Goal: Navigation & Orientation: Find specific page/section

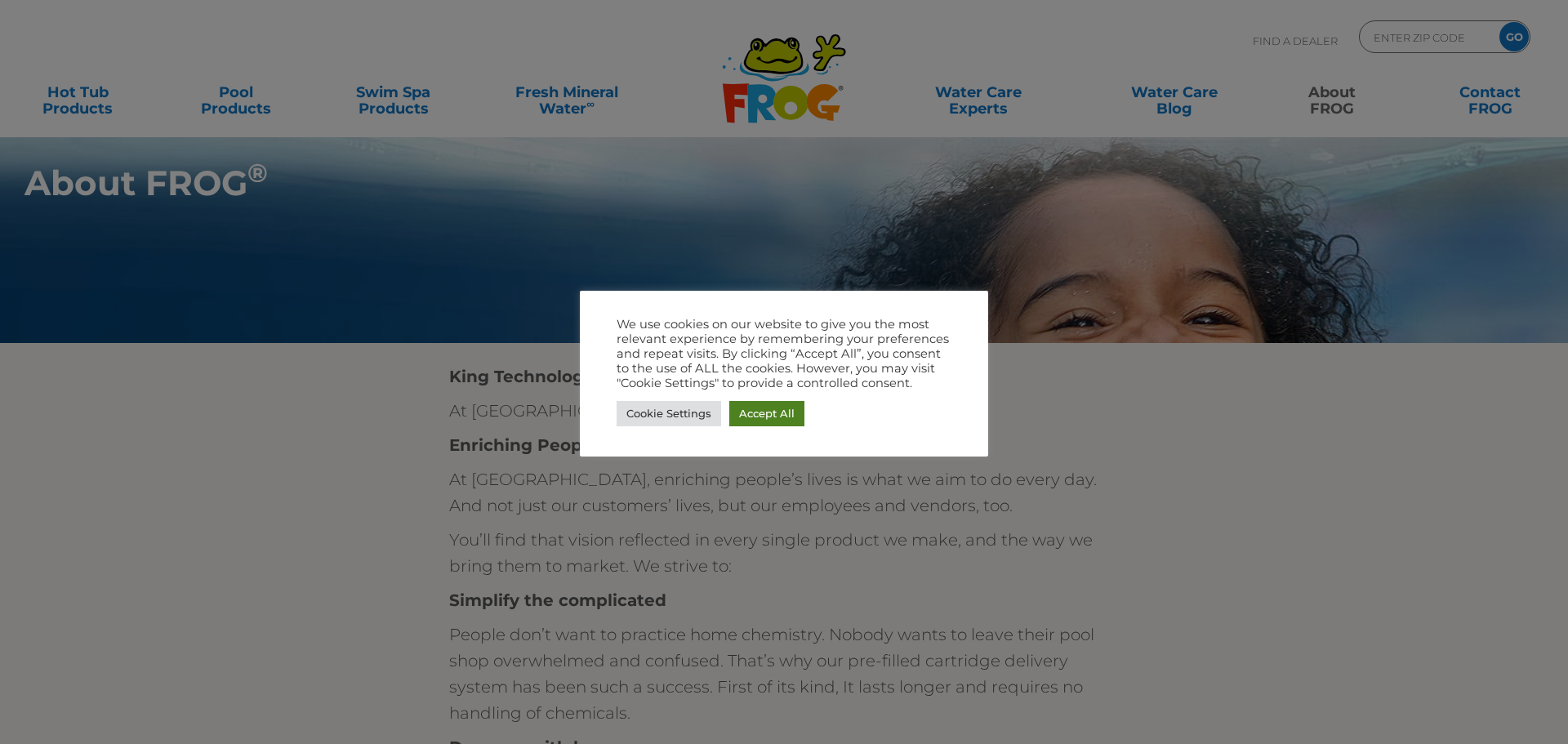
drag, startPoint x: 780, startPoint y: 419, endPoint x: 583, endPoint y: 340, distance: 212.2
click at [780, 419] on link "Accept All" at bounding box center [767, 414] width 75 height 26
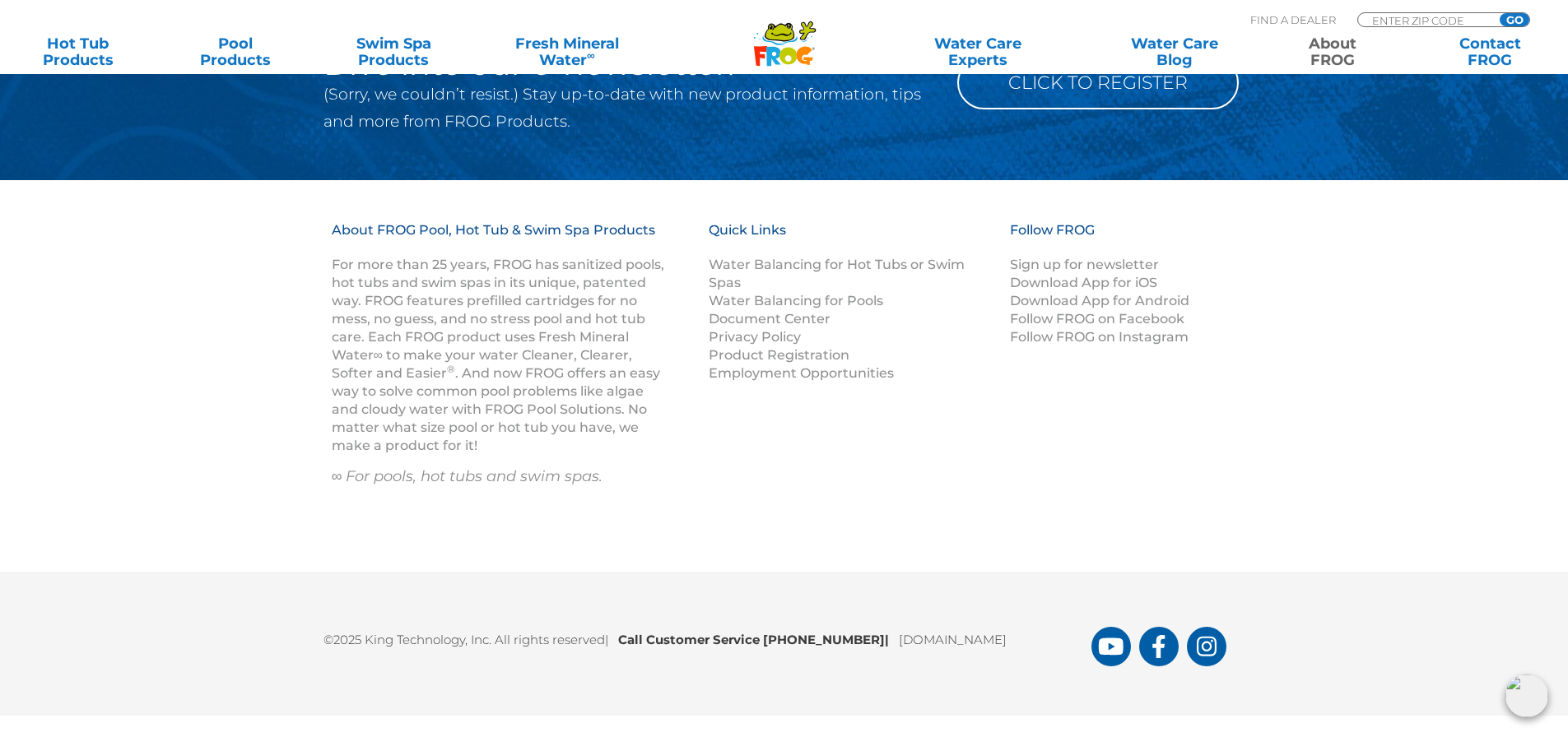
scroll to position [3003, 0]
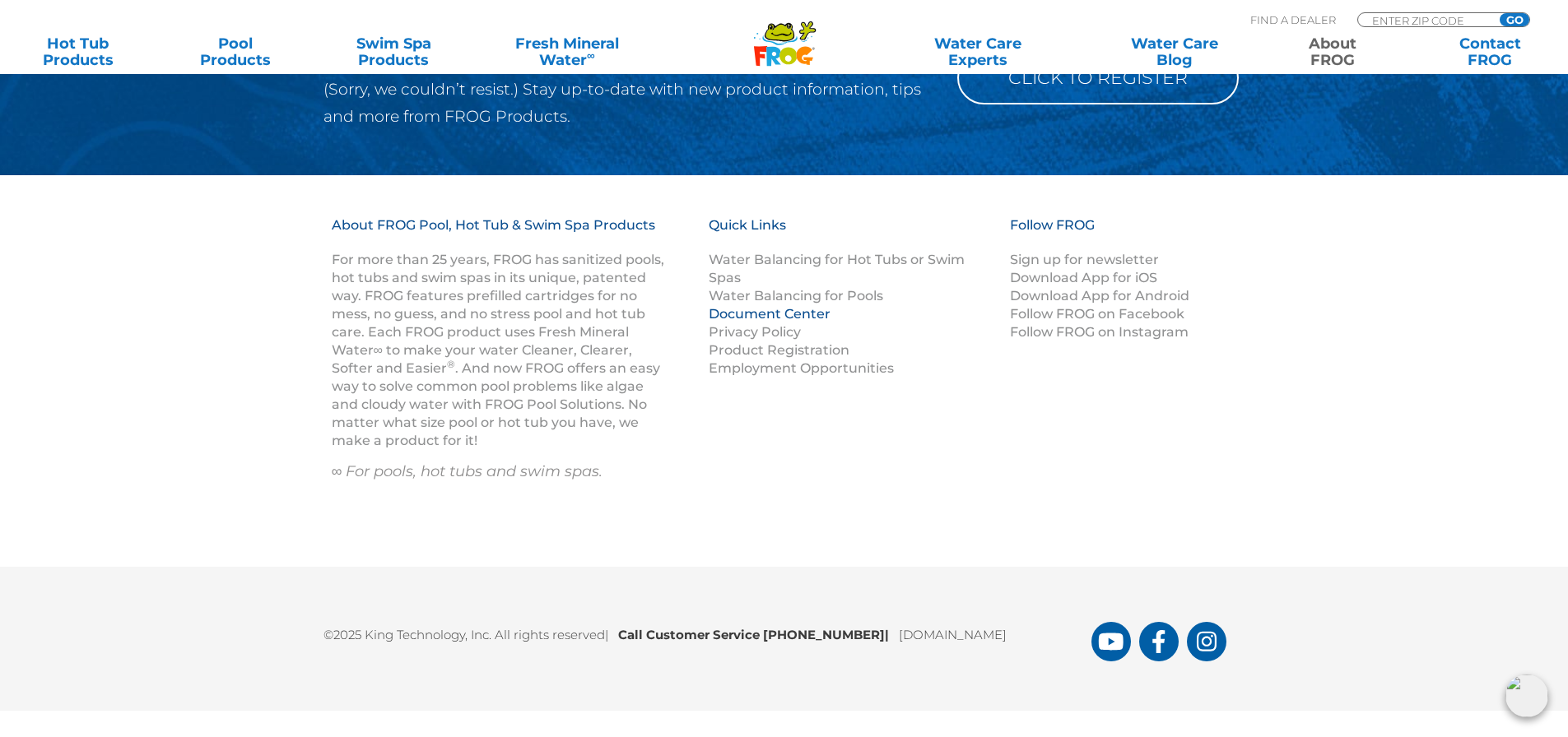
click at [736, 320] on link "Document Center" at bounding box center [769, 314] width 121 height 16
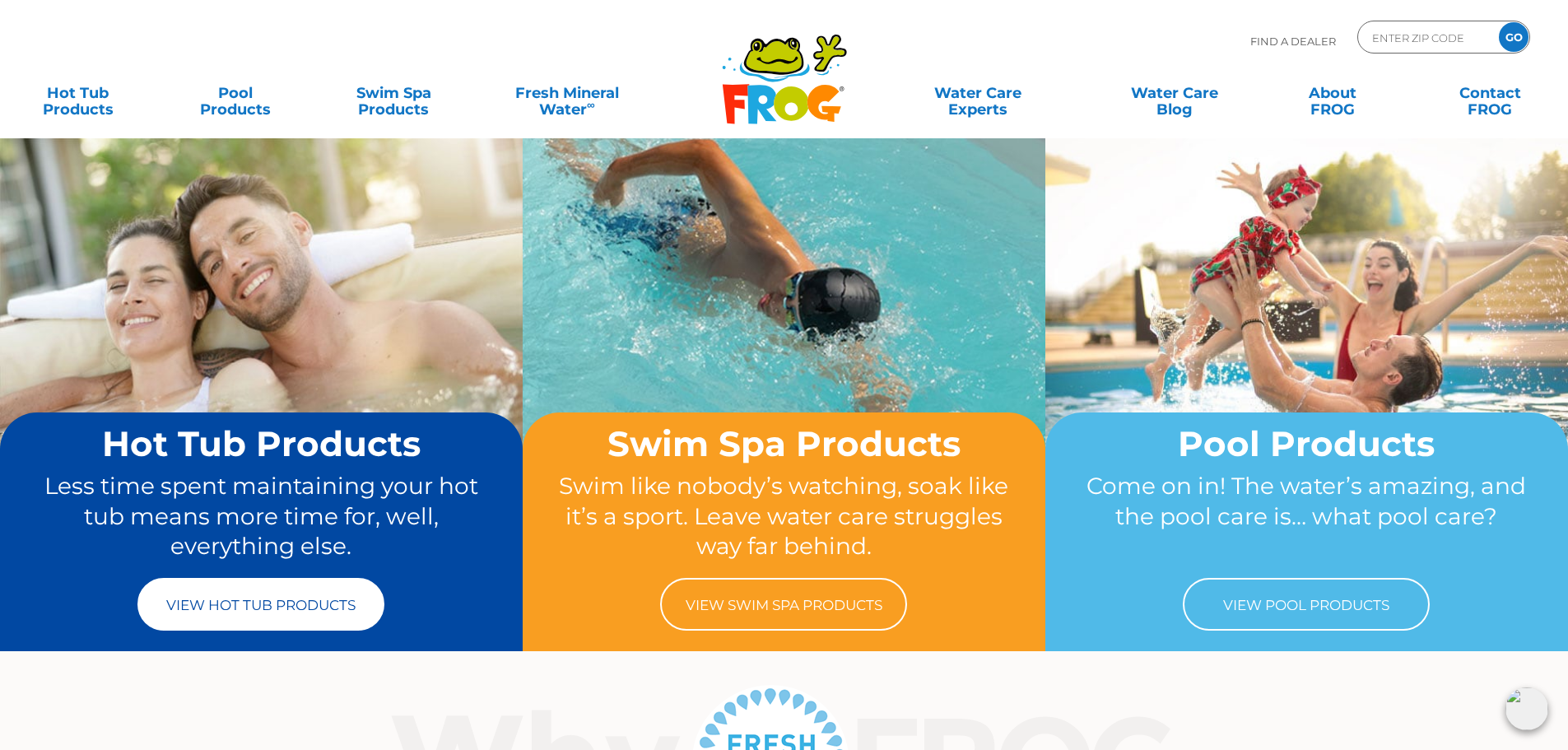
click at [230, 620] on link "View Hot Tub Products" at bounding box center [261, 604] width 247 height 53
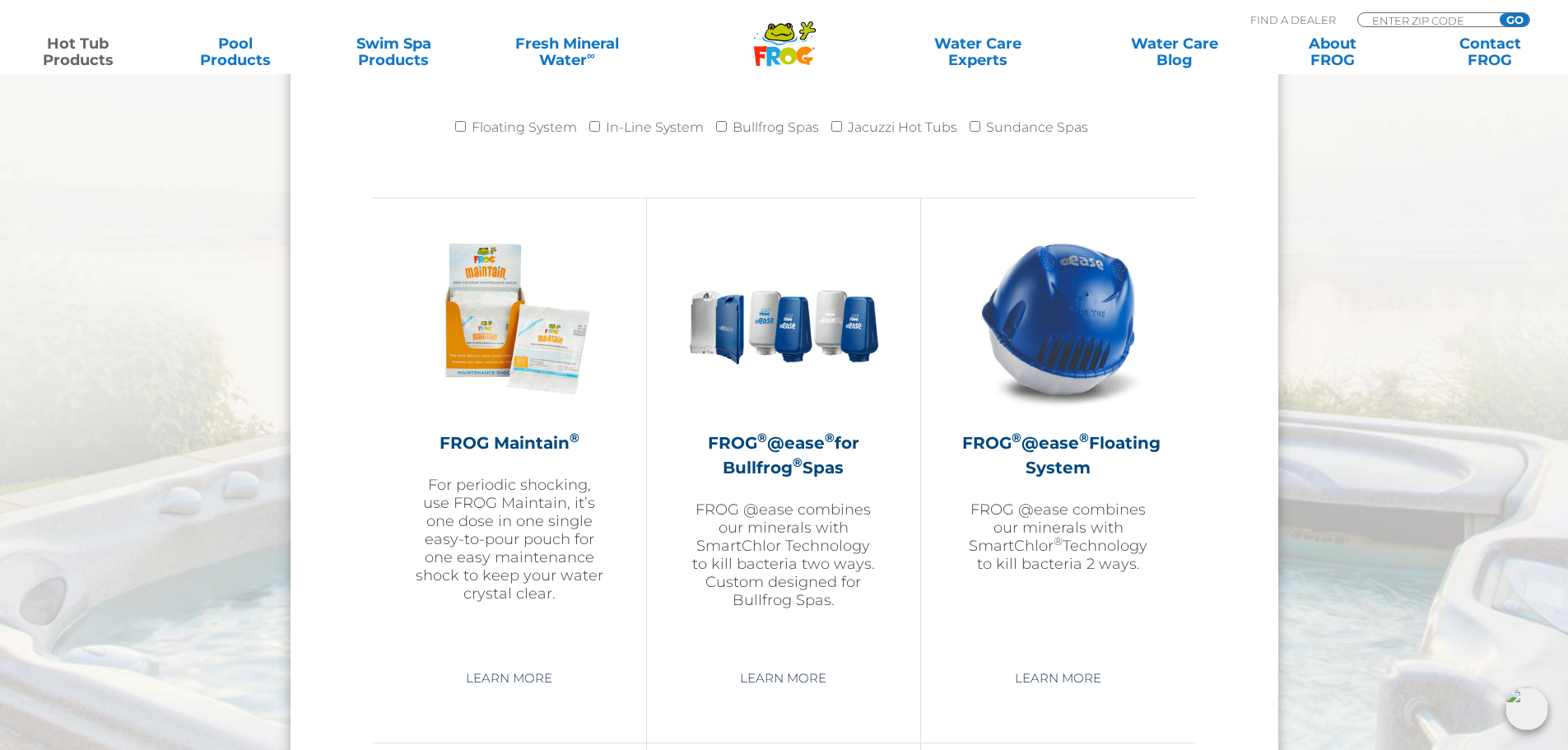
scroll to position [1441, 0]
